Goal: Task Accomplishment & Management: Manage account settings

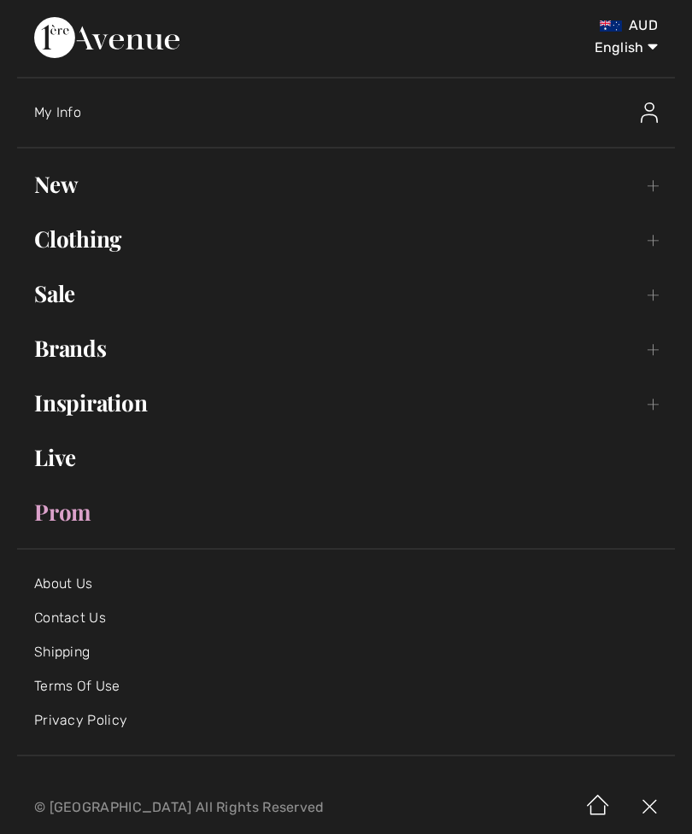
click at [651, 110] on img at bounding box center [648, 112] width 17 height 20
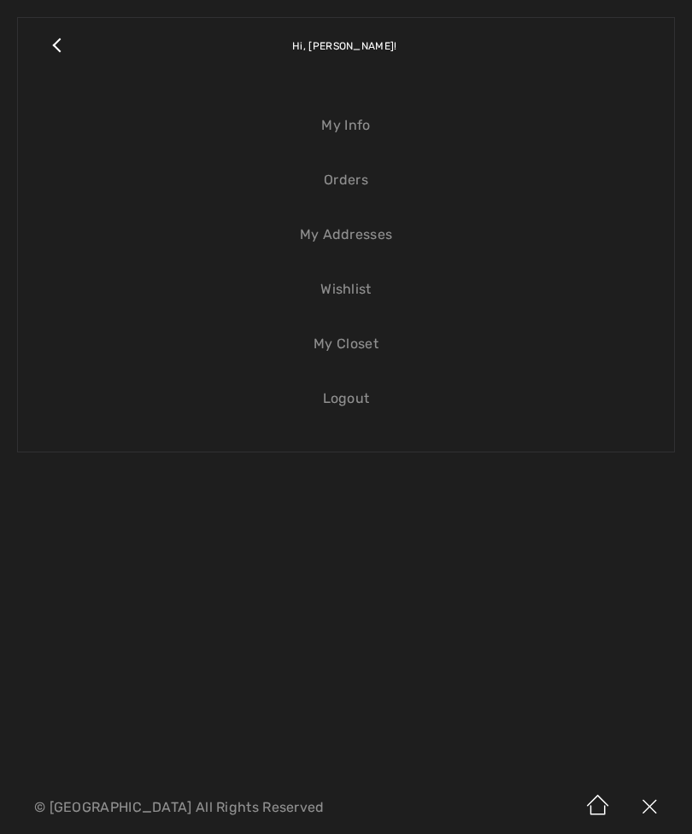
click at [347, 282] on link "Wishlist" at bounding box center [346, 290] width 622 height 38
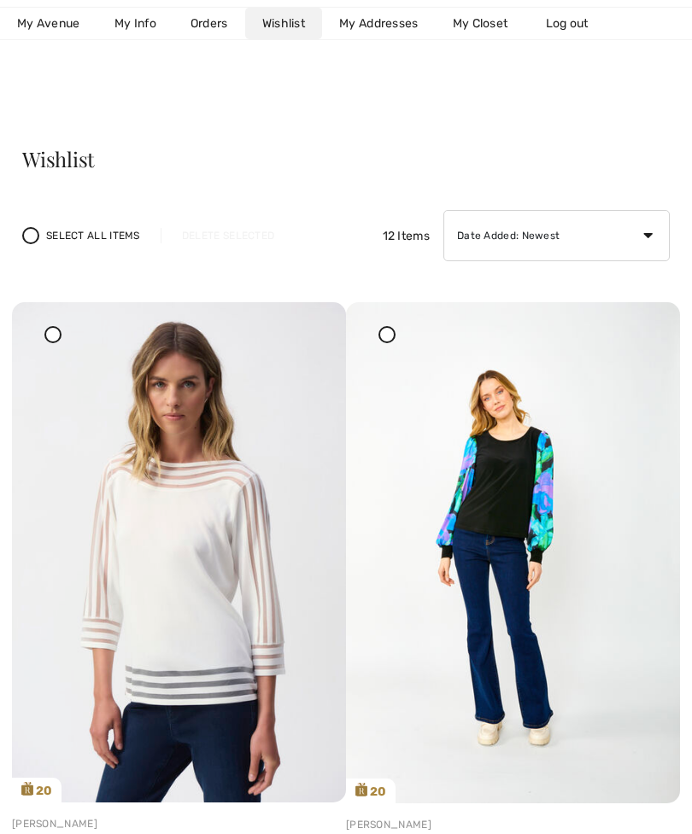
scroll to position [11, 0]
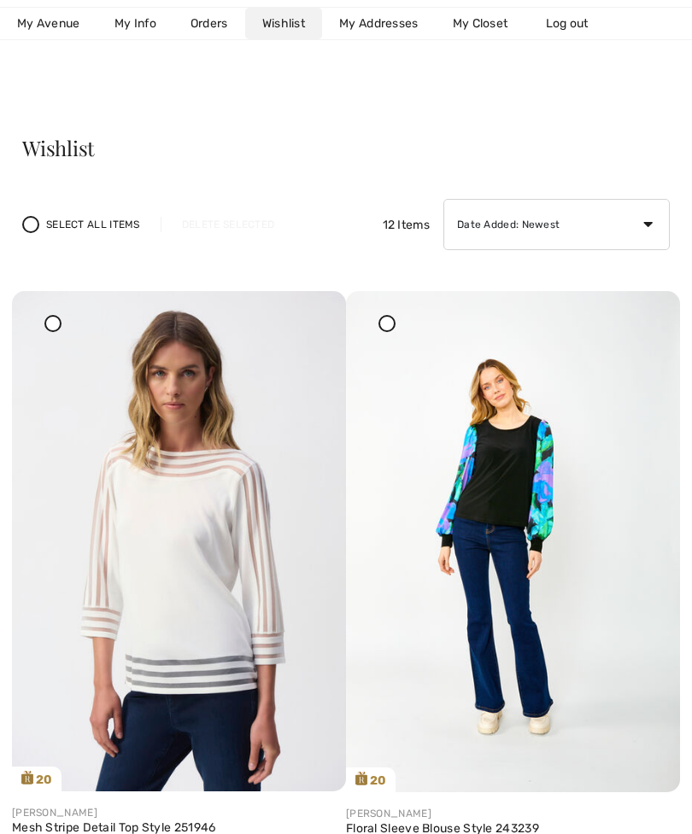
click at [602, 561] on img at bounding box center [513, 541] width 334 height 501
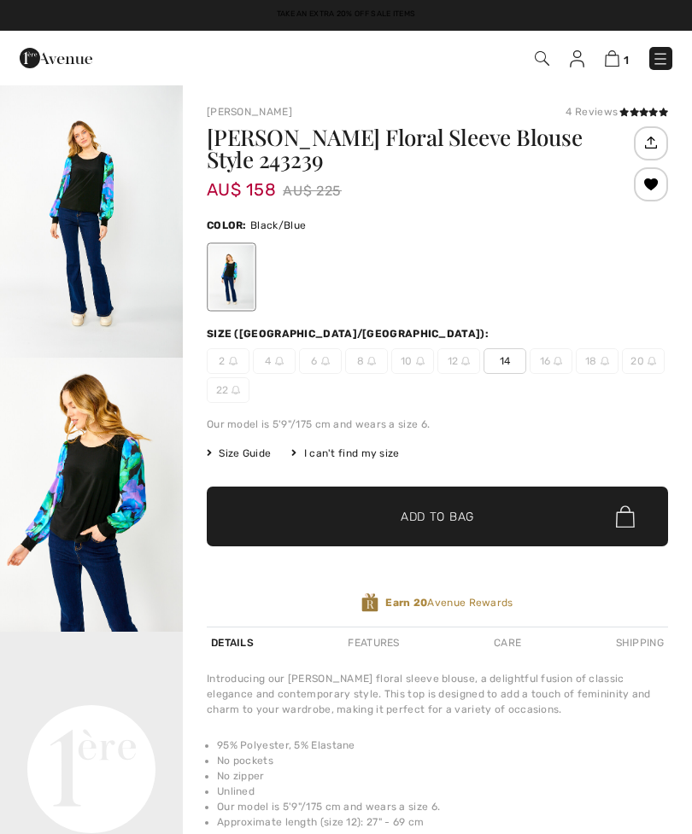
checkbox input "true"
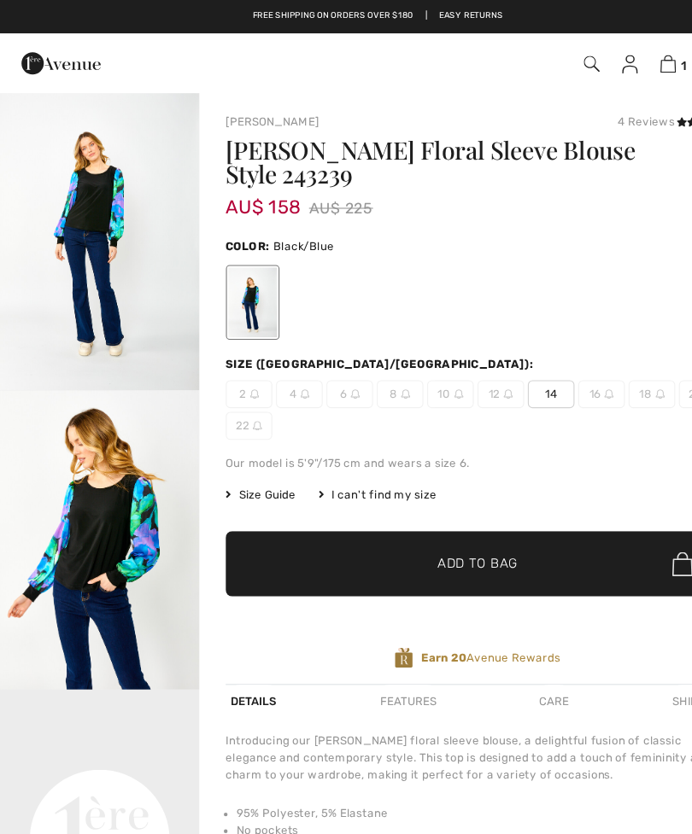
click at [93, 207] on img "1 / 5" at bounding box center [91, 221] width 183 height 274
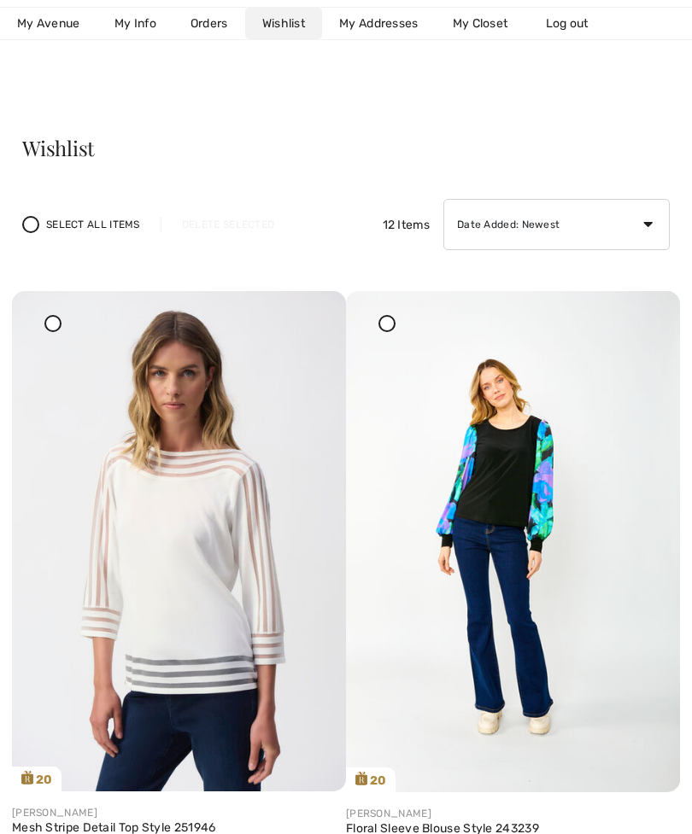
click at [215, 589] on img at bounding box center [179, 541] width 334 height 500
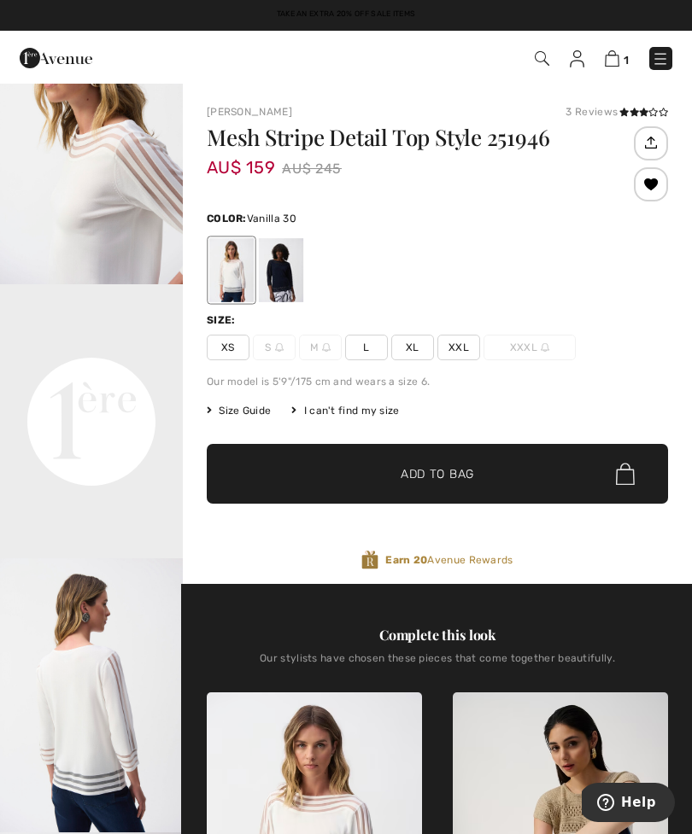
scroll to position [349, 0]
click at [277, 266] on div at bounding box center [281, 270] width 44 height 64
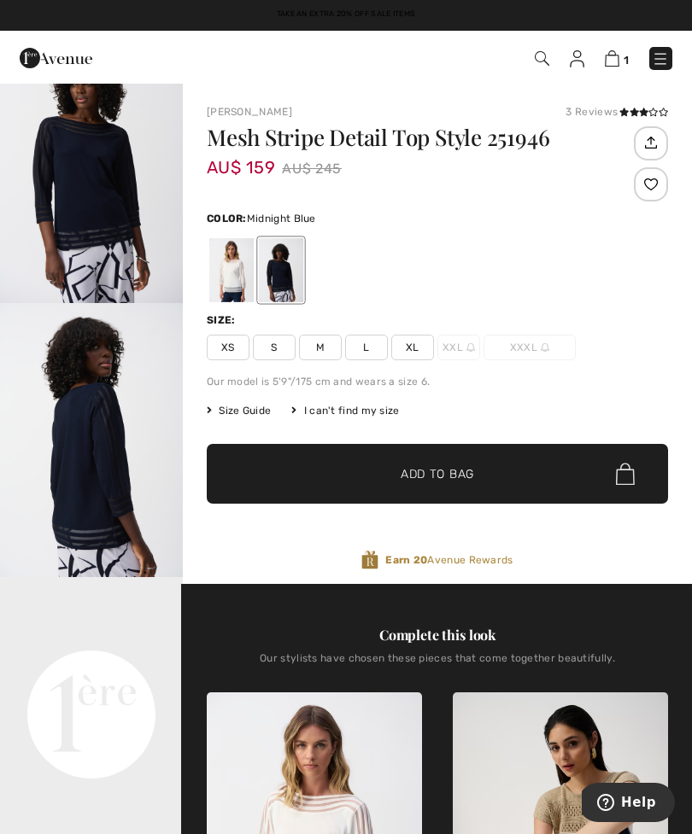
scroll to position [0, 0]
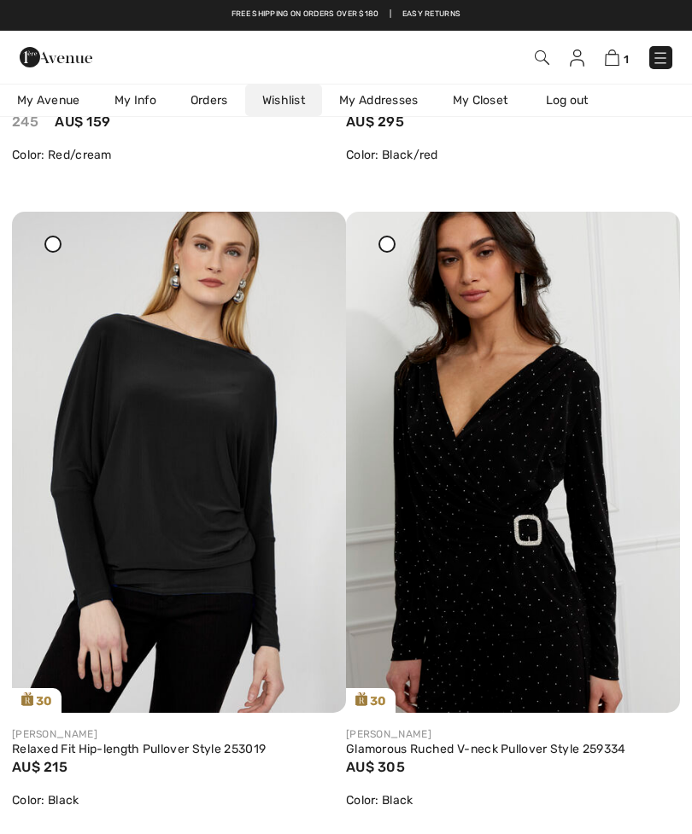
scroll to position [3335, 0]
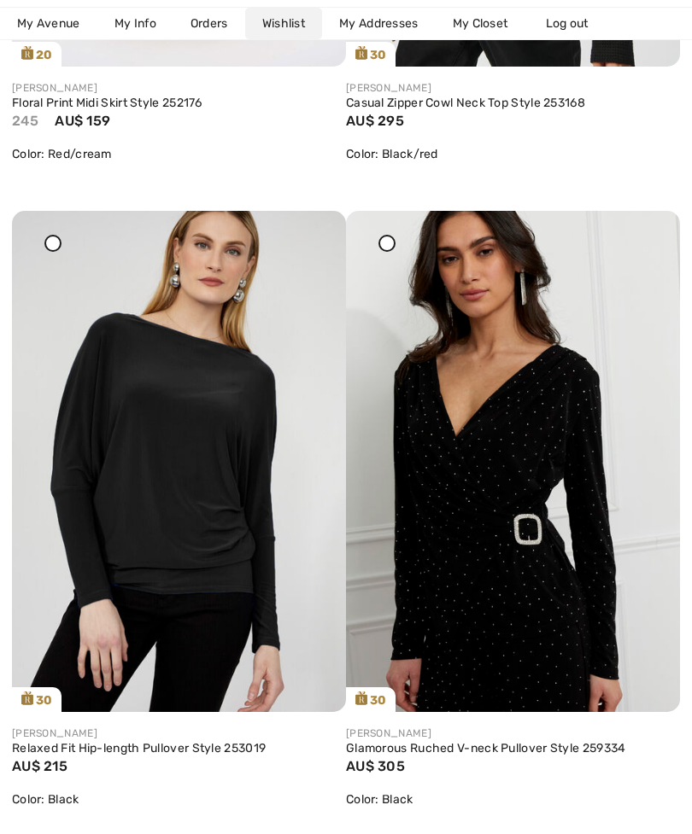
click at [124, 516] on img at bounding box center [179, 461] width 334 height 501
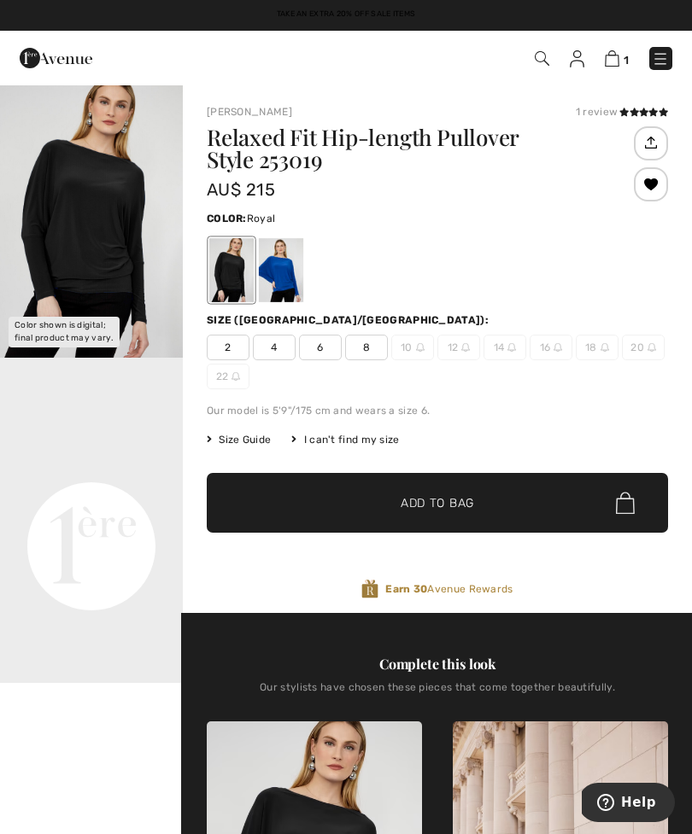
click at [286, 266] on div at bounding box center [281, 270] width 44 height 64
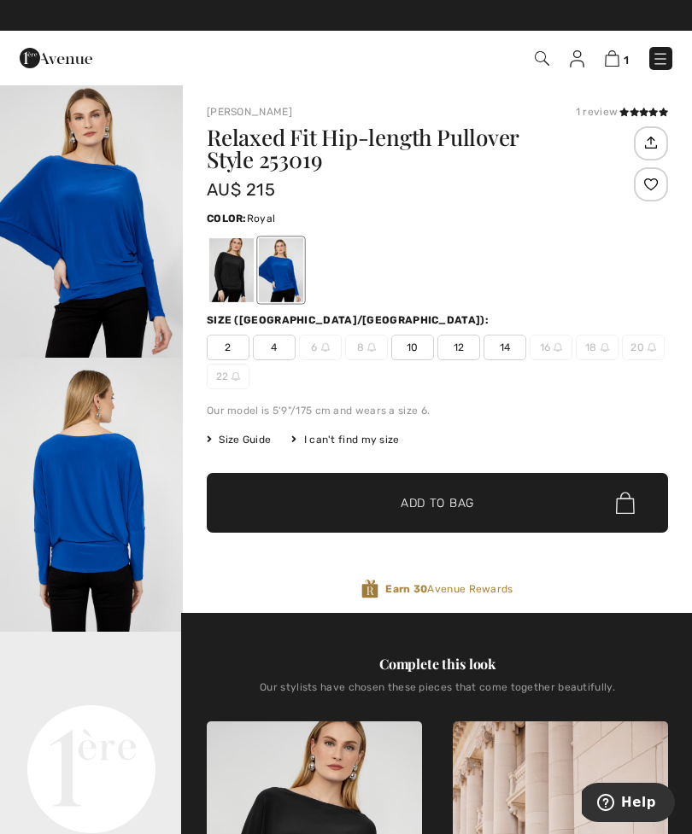
scroll to position [1, 0]
